Goal: Information Seeking & Learning: Learn about a topic

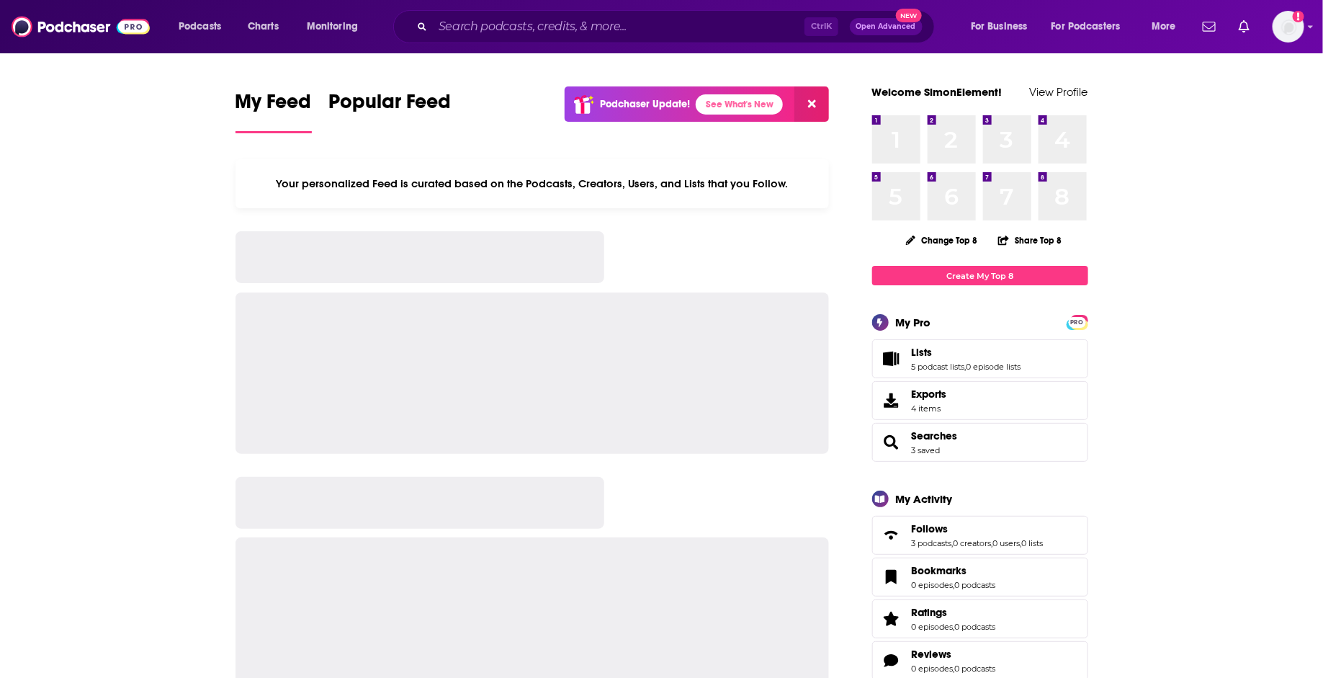
click at [533, 29] on input "Search podcasts, credits, & more..." at bounding box center [619, 26] width 372 height 23
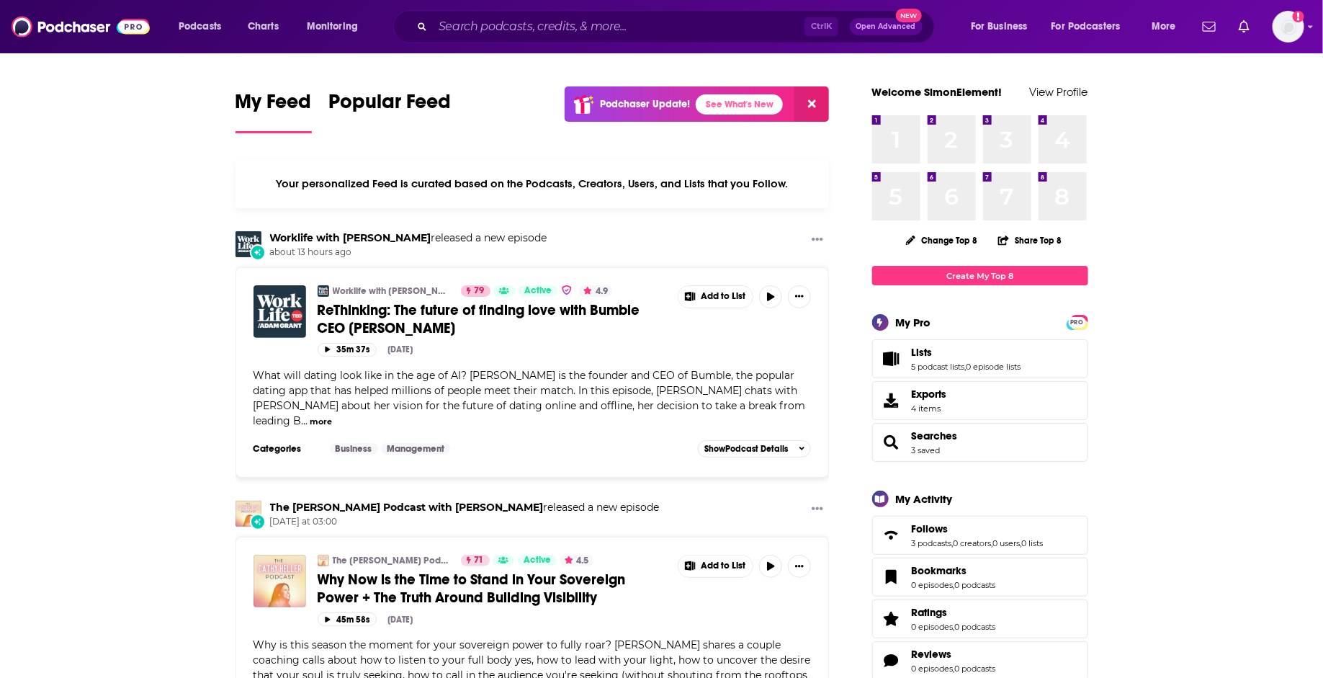
click at [533, 29] on input "Search podcasts, credits, & more..." at bounding box center [619, 26] width 372 height 23
click at [468, 25] on input "Search podcasts, credits, & more..." at bounding box center [619, 26] width 372 height 23
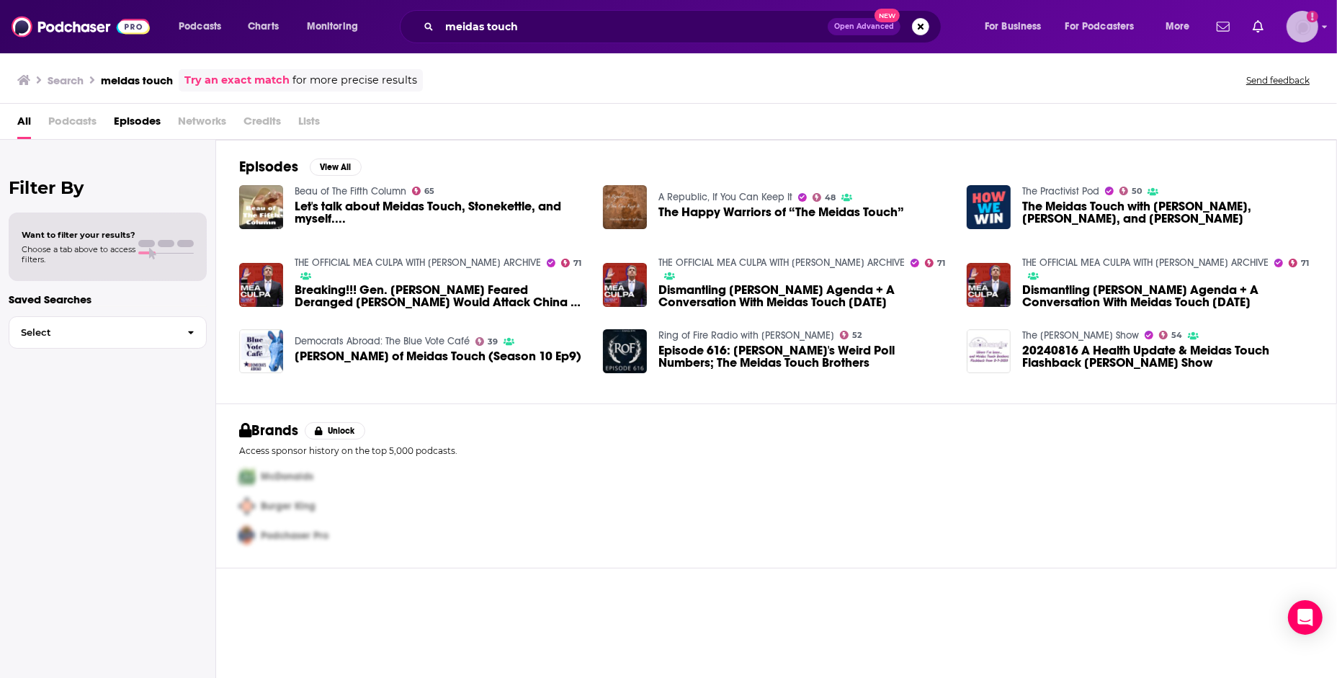
click at [1294, 33] on img "Logged in as SimonElement" at bounding box center [1303, 27] width 32 height 32
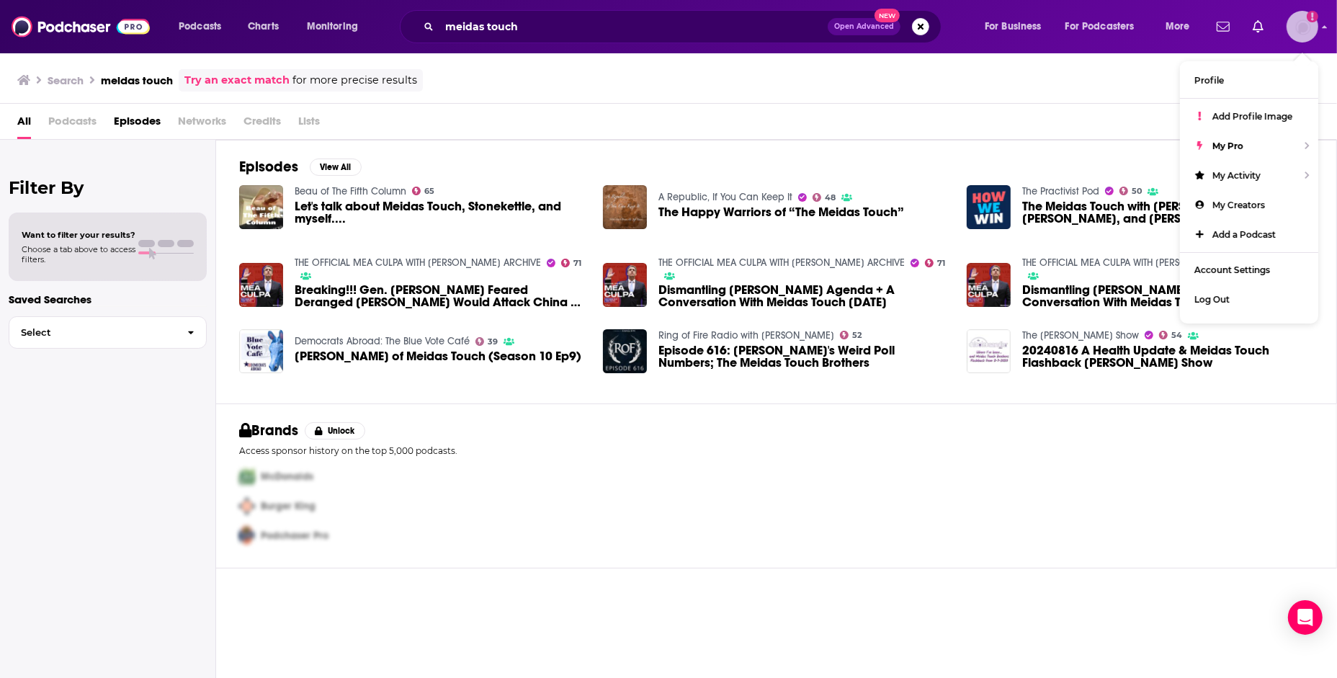
click at [1294, 33] on img "Logged in as SimonElement" at bounding box center [1303, 27] width 32 height 32
click at [586, 91] on div "Search meidas touch Try an exact match for more precise results Send feedback" at bounding box center [665, 80] width 1297 height 22
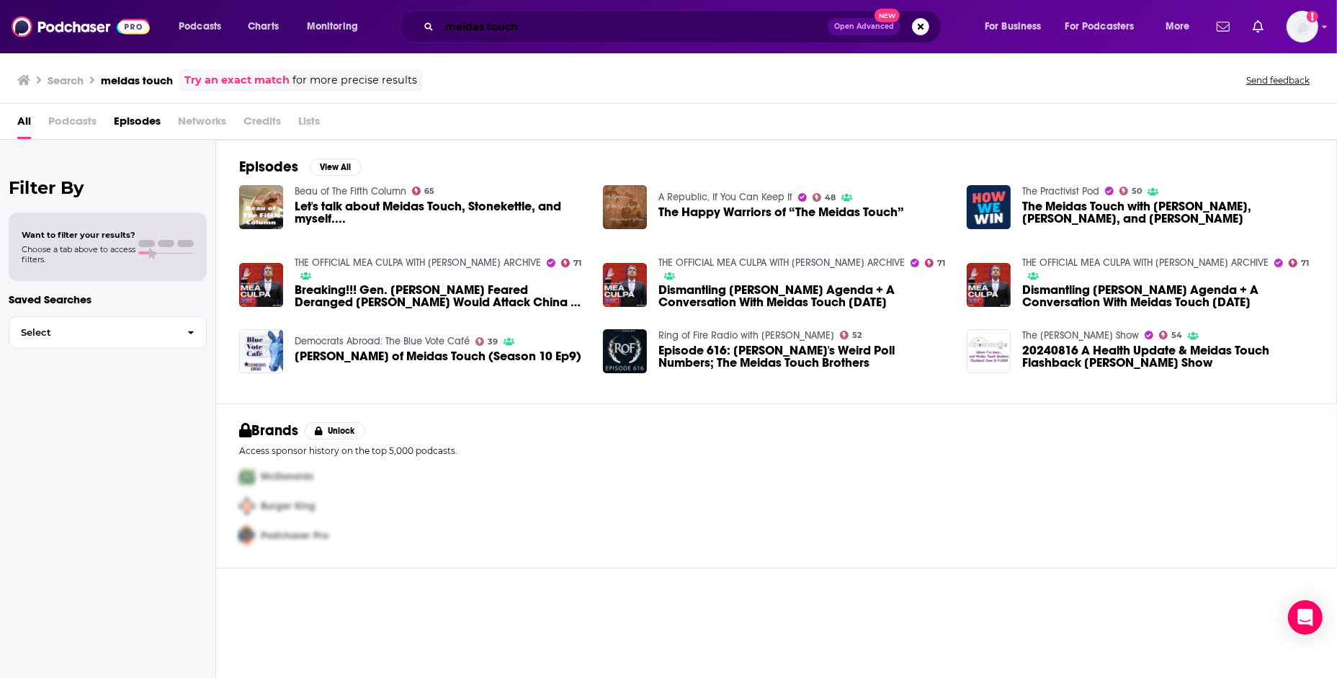
click at [708, 22] on input "meidas touch" at bounding box center [633, 26] width 388 height 23
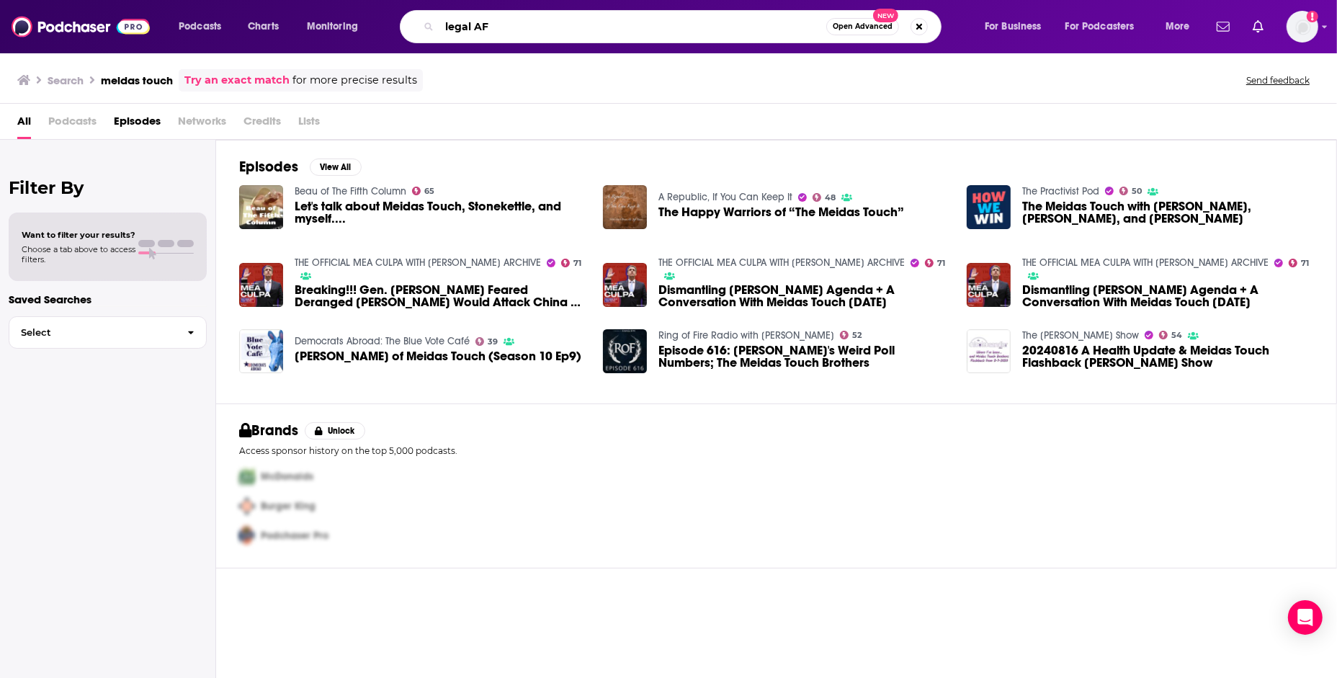
type input "legal AF"
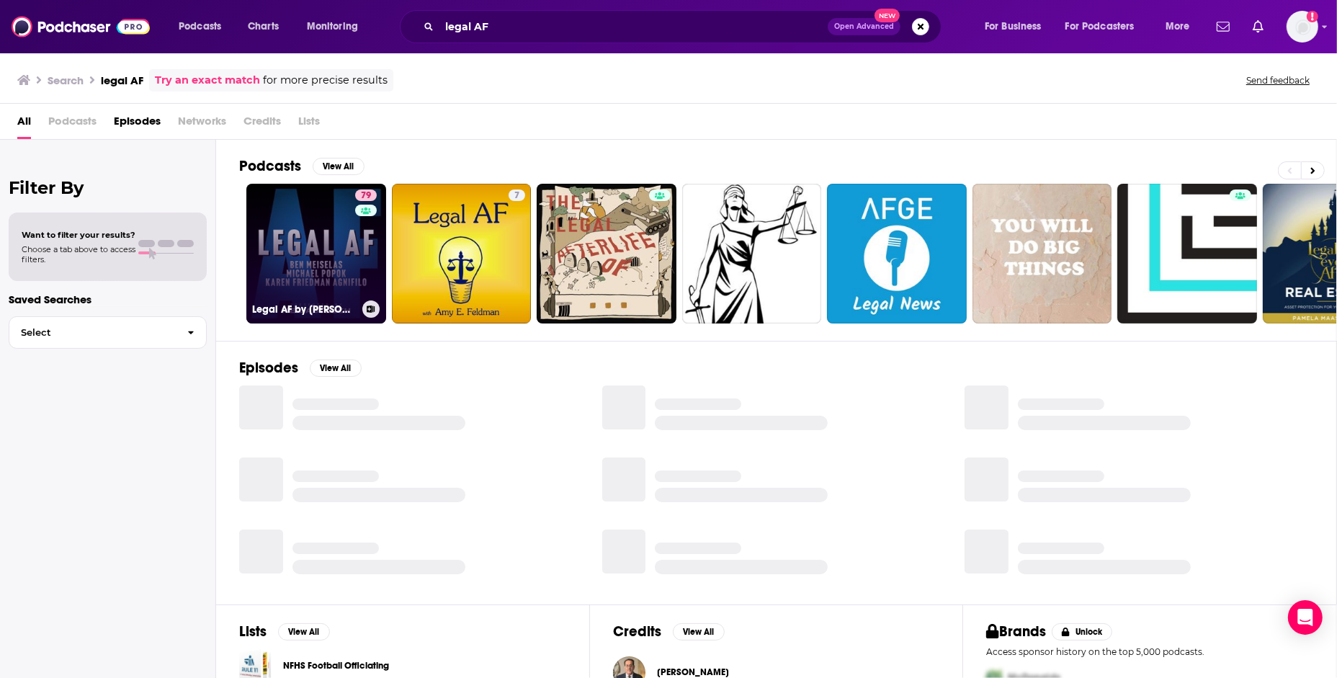
click at [299, 234] on link "79 Legal AF by [PERSON_NAME]" at bounding box center [316, 254] width 140 height 140
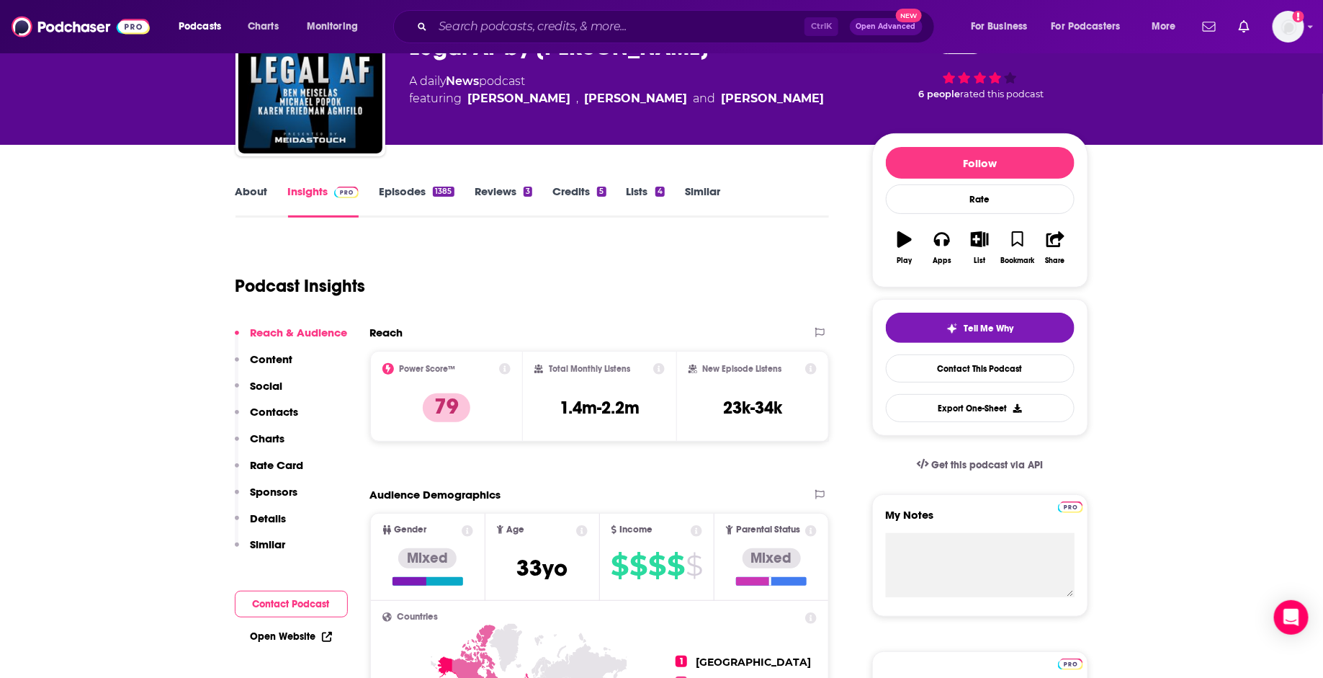
scroll to position [180, 0]
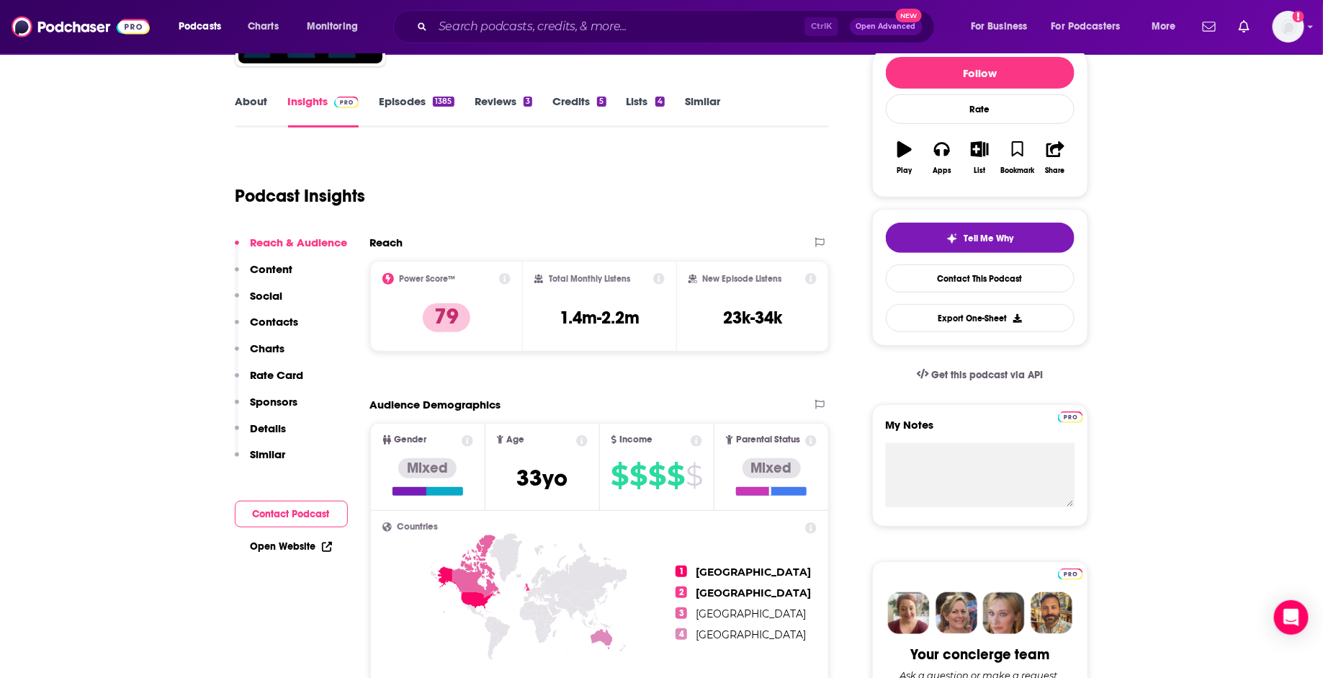
click at [414, 101] on link "Episodes 1385" at bounding box center [416, 110] width 75 height 33
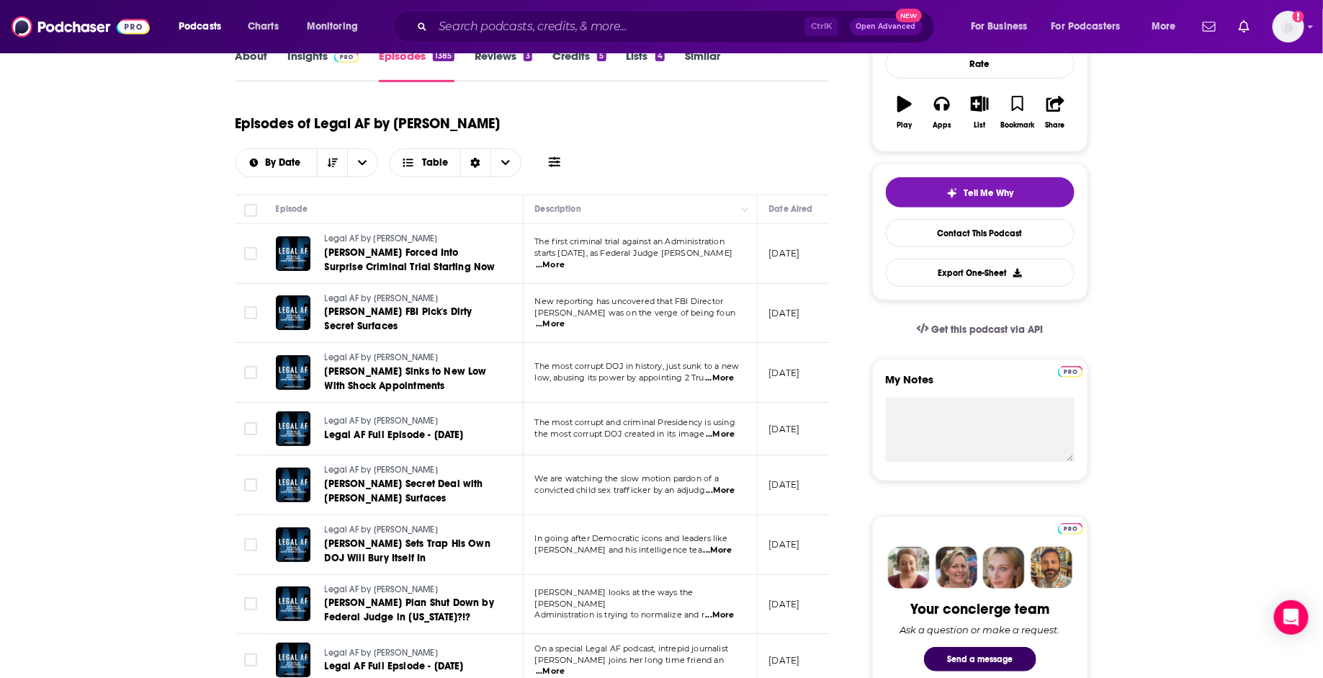
scroll to position [270, 0]
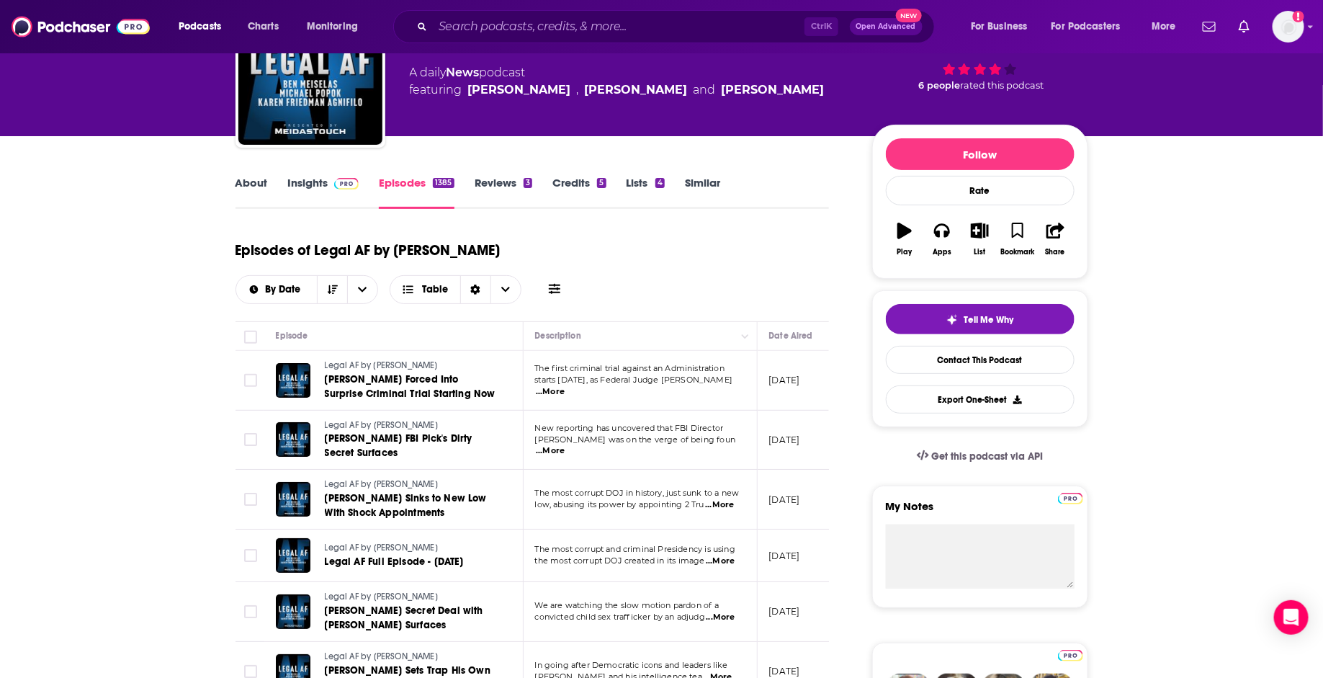
scroll to position [0, 0]
